Goal: Transaction & Acquisition: Book appointment/travel/reservation

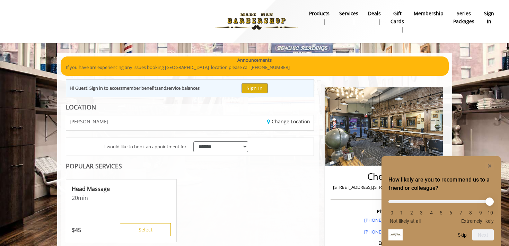
click at [490, 165] on rect "Hide survey" at bounding box center [489, 166] width 8 height 8
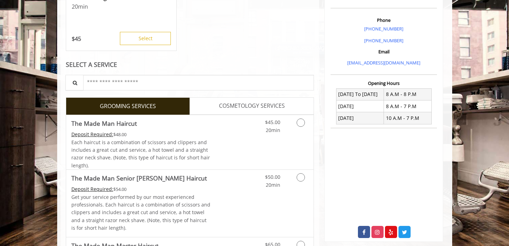
scroll to position [197, 0]
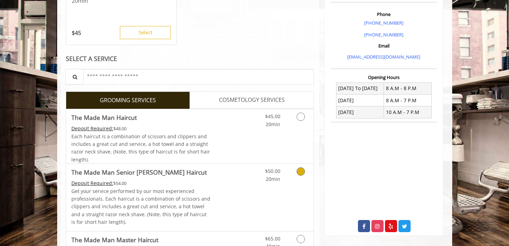
click at [301, 170] on icon "Grooming services" at bounding box center [301, 171] width 8 height 8
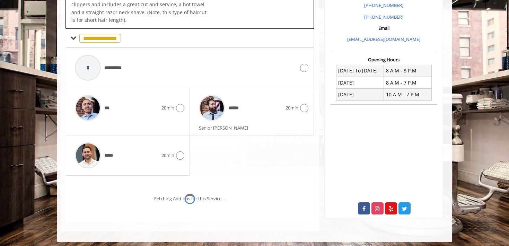
scroll to position [215, 0]
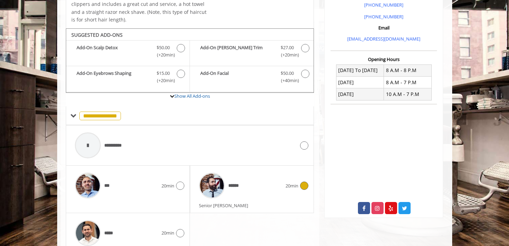
click at [304, 183] on icon at bounding box center [304, 186] width 8 height 8
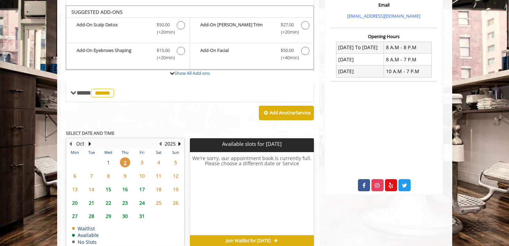
scroll to position [242, 0]
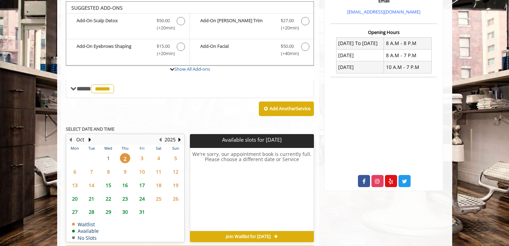
click at [143, 155] on span "3" at bounding box center [142, 158] width 10 height 10
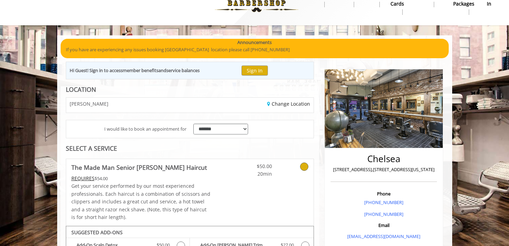
scroll to position [16, 0]
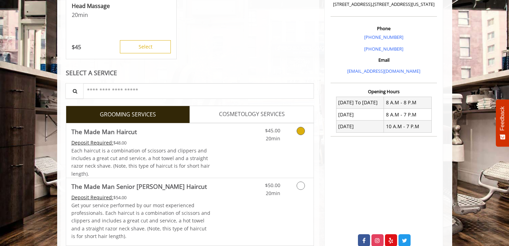
scroll to position [196, 0]
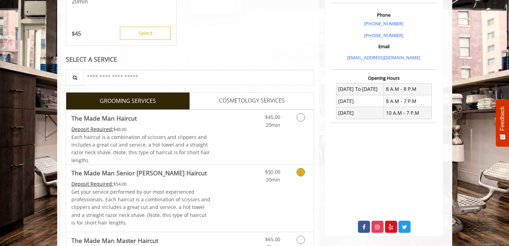
click at [301, 170] on icon "Grooming services" at bounding box center [301, 172] width 8 height 8
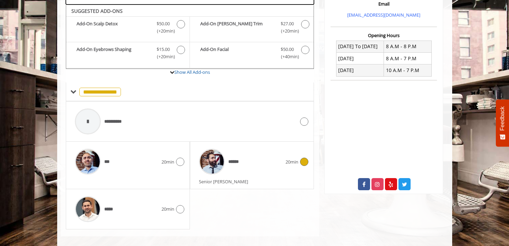
scroll to position [242, 0]
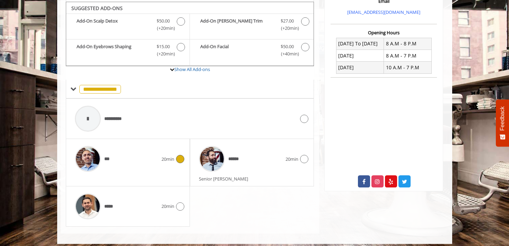
click at [179, 157] on icon at bounding box center [180, 159] width 8 height 8
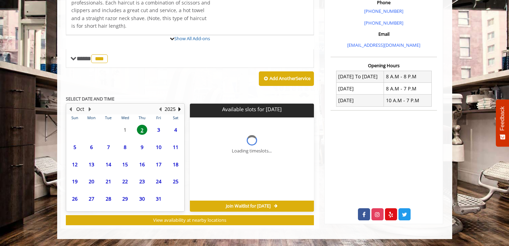
scroll to position [206, 0]
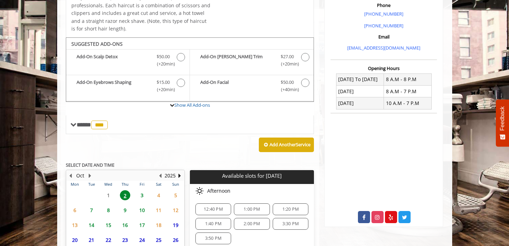
click at [142, 191] on span "3" at bounding box center [142, 195] width 10 height 10
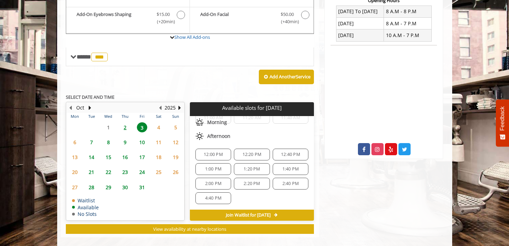
scroll to position [53, 0]
click at [212, 166] on span "1:00 PM" at bounding box center [213, 169] width 16 height 6
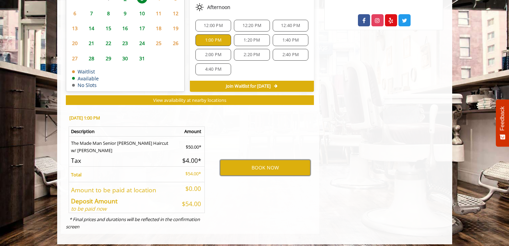
scroll to position [402, 0]
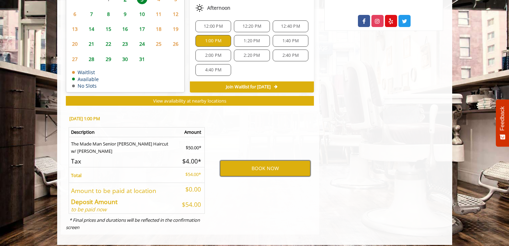
click at [262, 163] on button "BOOK NOW" at bounding box center [265, 168] width 90 height 16
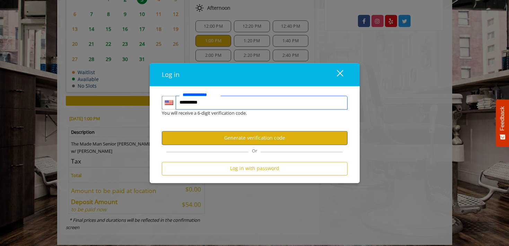
type input "**********"
click at [255, 138] on button "Generate verification code" at bounding box center [255, 138] width 186 height 14
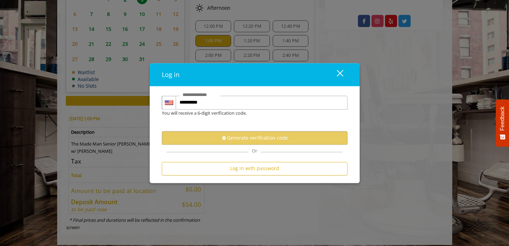
scroll to position [0, 0]
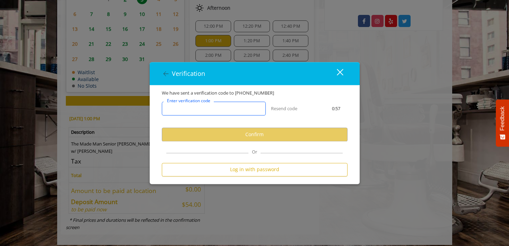
click at [226, 109] on input "Enter verification code" at bounding box center [214, 109] width 104 height 14
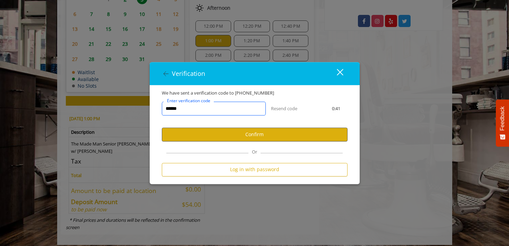
type input "******"
click at [257, 134] on button "Confirm" at bounding box center [255, 135] width 186 height 14
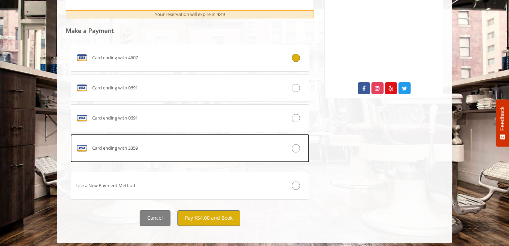
scroll to position [334, 0]
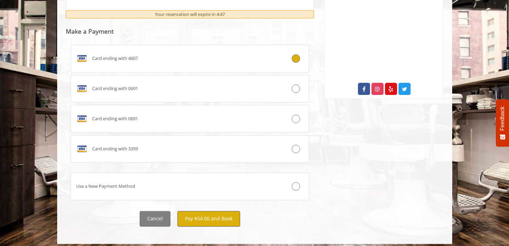
click at [206, 214] on button "Pay $54.00 and Book" at bounding box center [208, 219] width 63 height 16
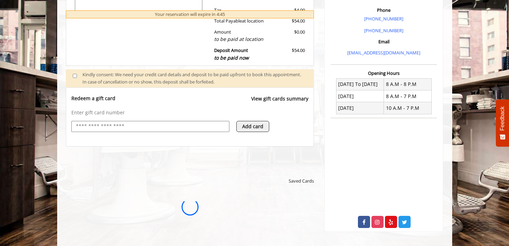
scroll to position [0, 0]
